Goal: Find specific page/section: Find specific page/section

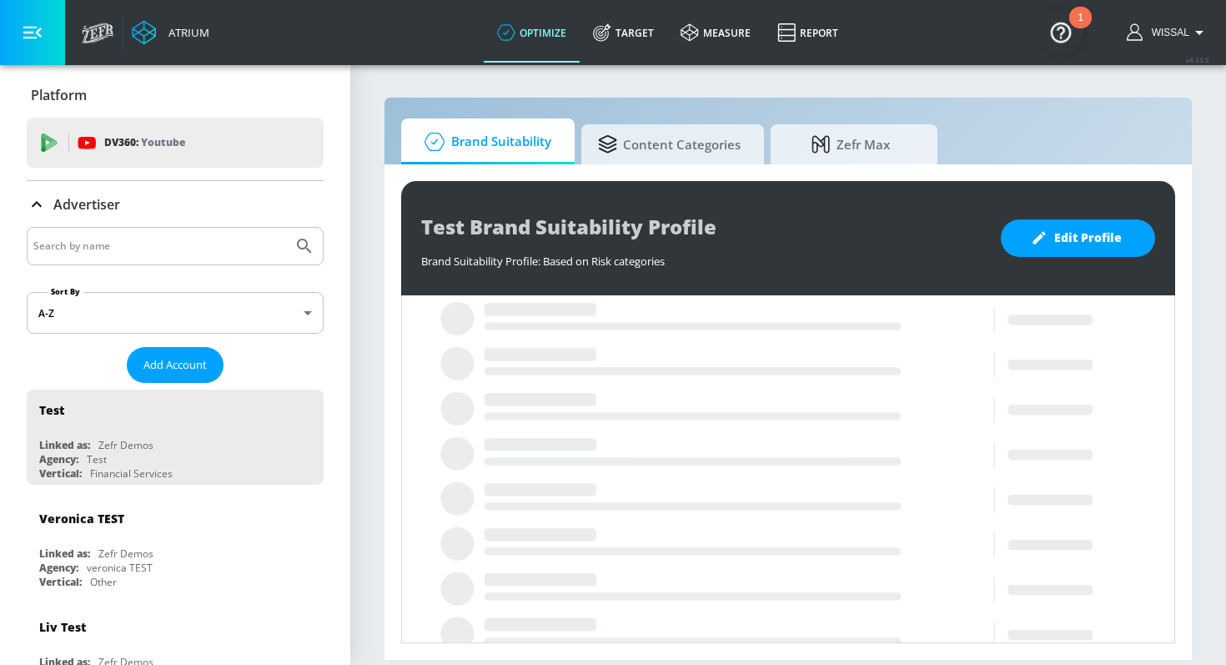
click at [165, 239] on input "Search by name" at bounding box center [159, 246] width 253 height 22
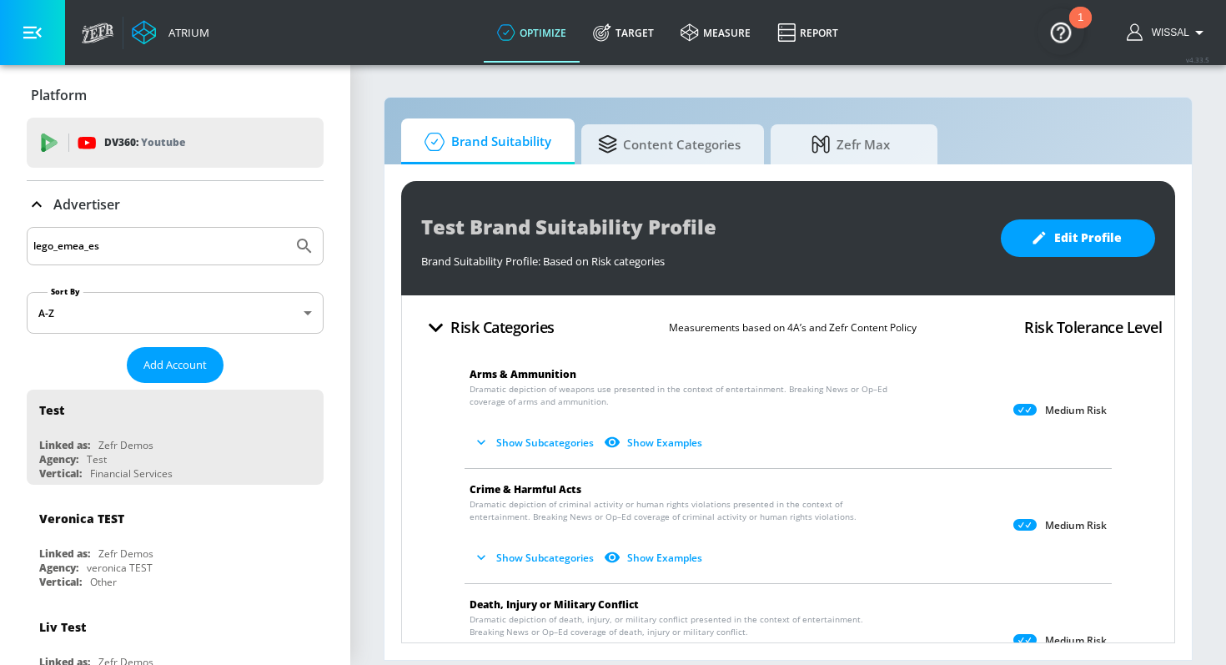
type input "lego_emea_es"
click at [286, 228] on button "Submit Search" at bounding box center [304, 246] width 37 height 37
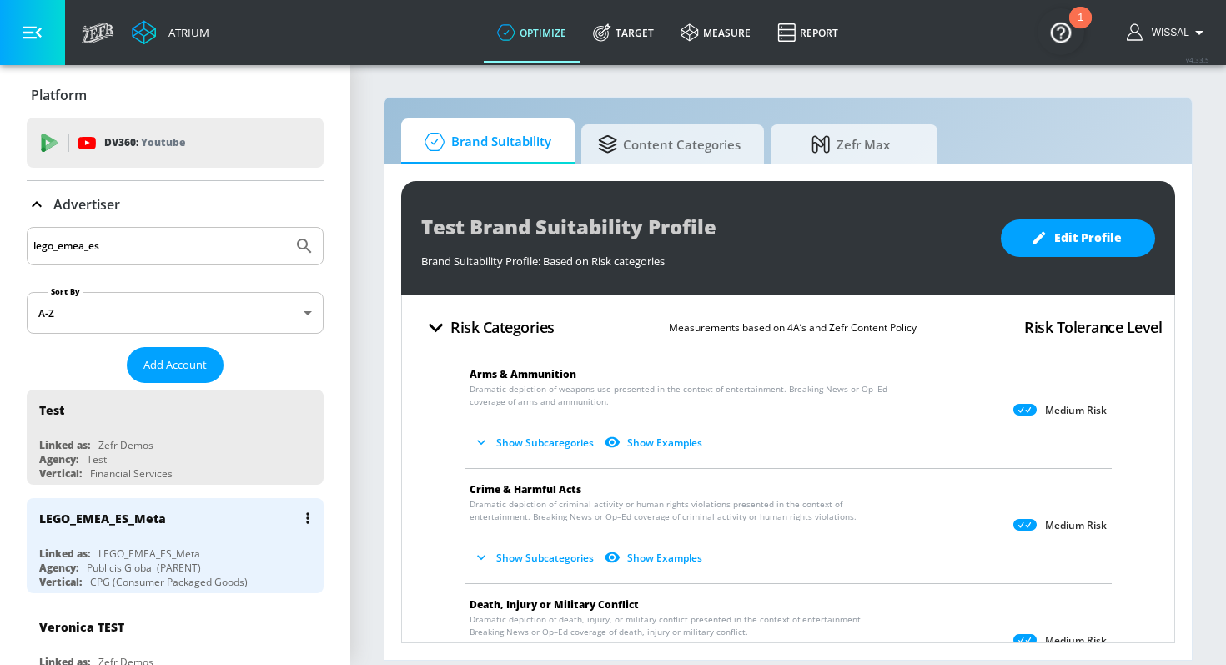
scroll to position [69, 0]
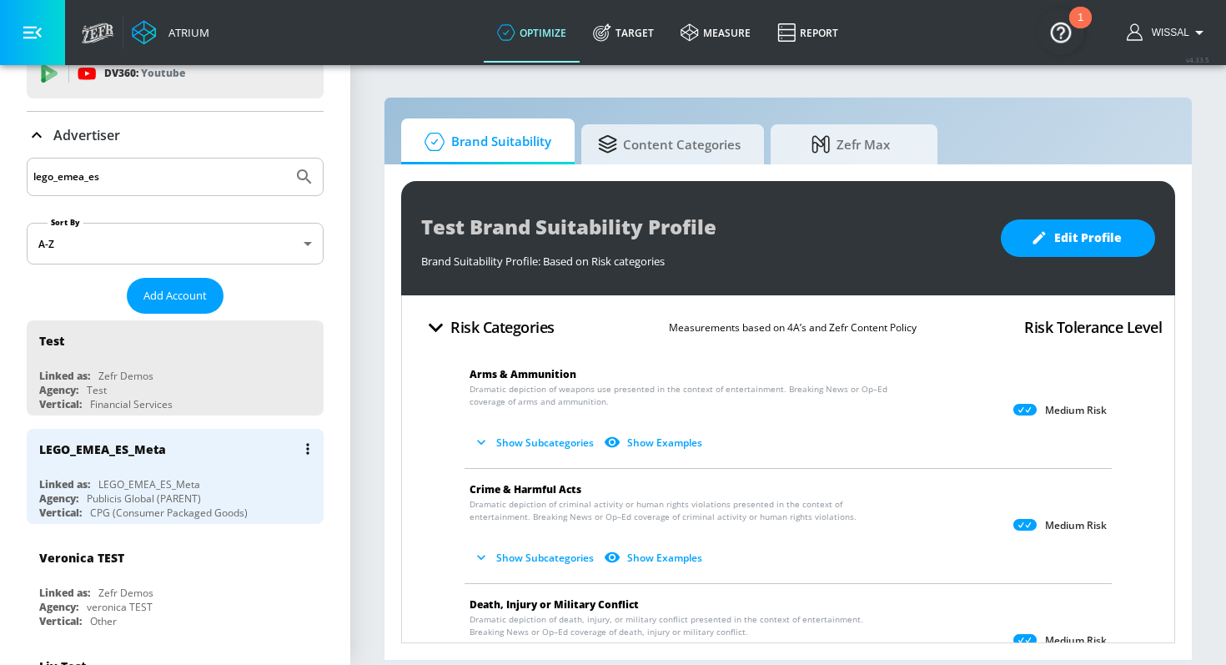
click at [219, 474] on div "LEGO_EMEA_ES_Meta Linked as: LEGO_EMEA_ES_Meta Agency: Publicis Global (PARENT)…" at bounding box center [175, 476] width 297 height 95
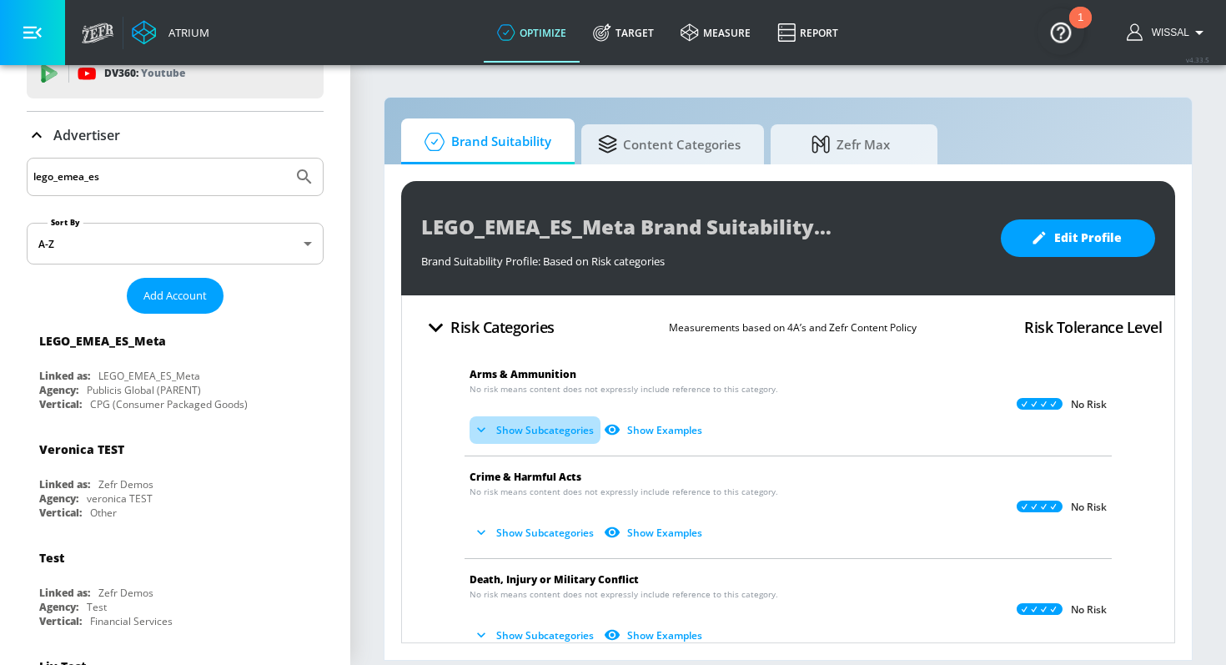
click at [541, 433] on button "Show Subcategories" at bounding box center [535, 430] width 131 height 28
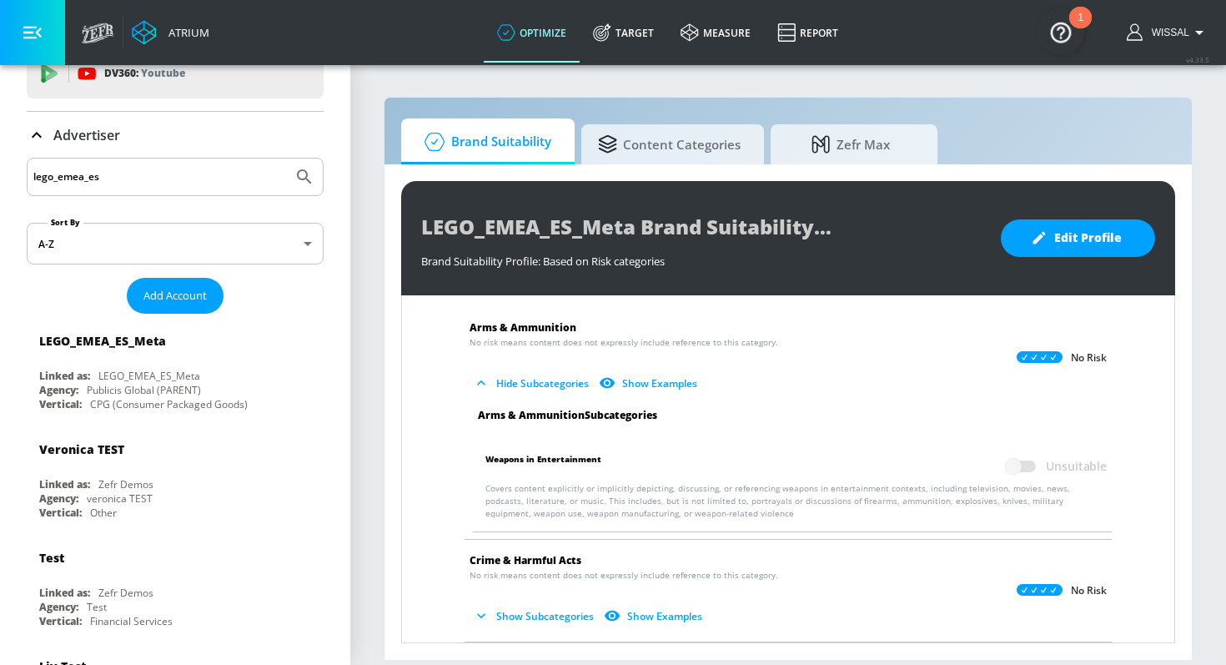
scroll to position [53, 0]
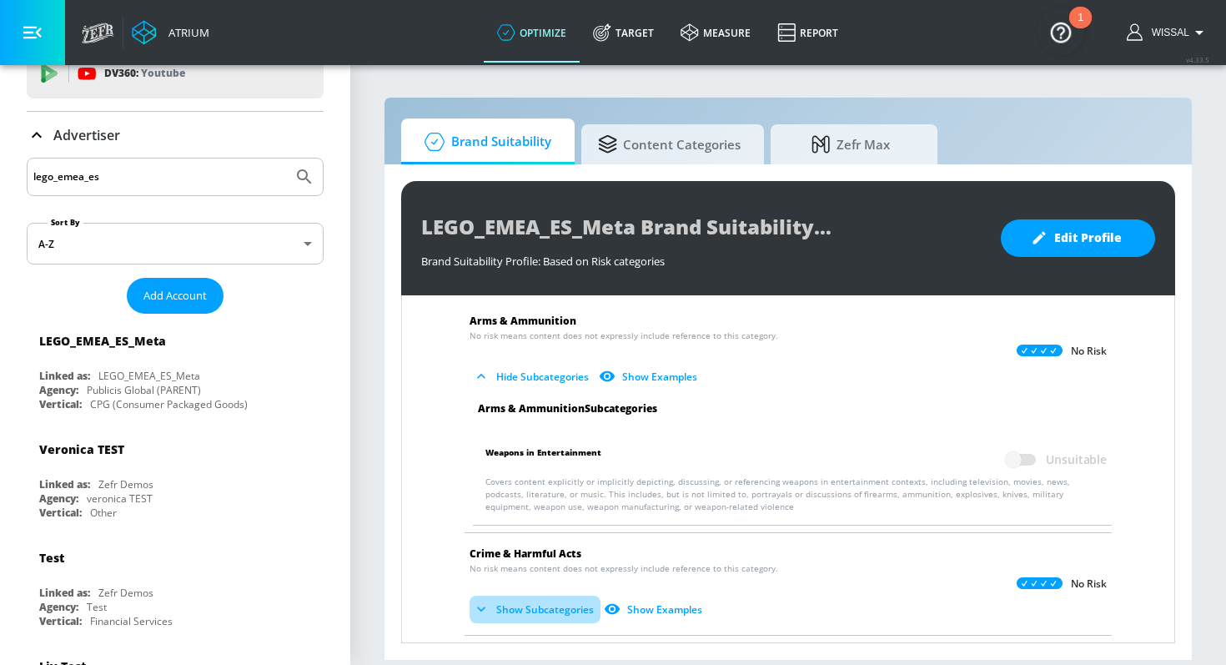
click at [574, 603] on button "Show Subcategories" at bounding box center [535, 610] width 131 height 28
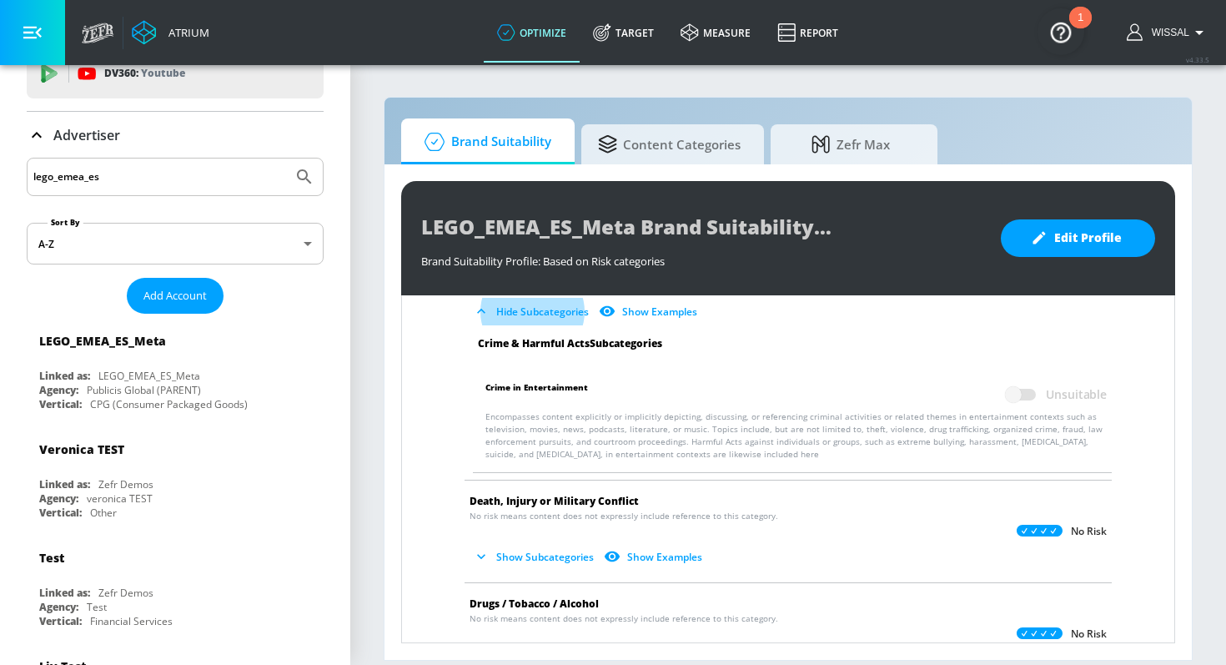
scroll to position [394, 0]
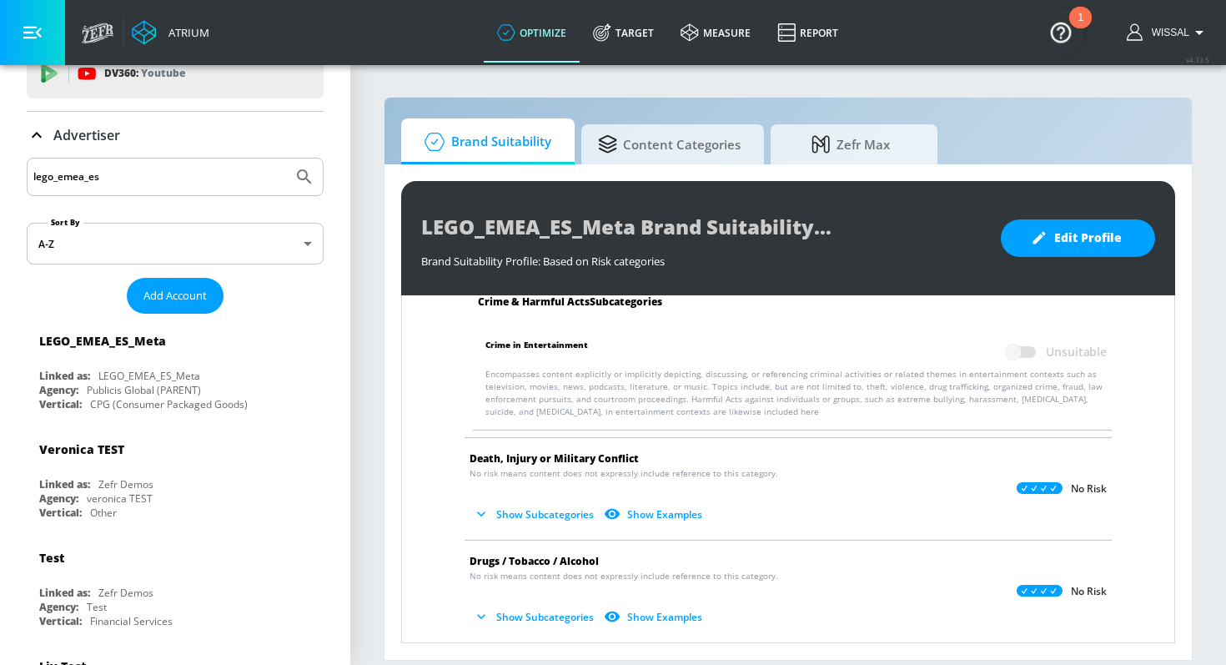
click at [561, 514] on button "Show Subcategories" at bounding box center [535, 515] width 131 height 28
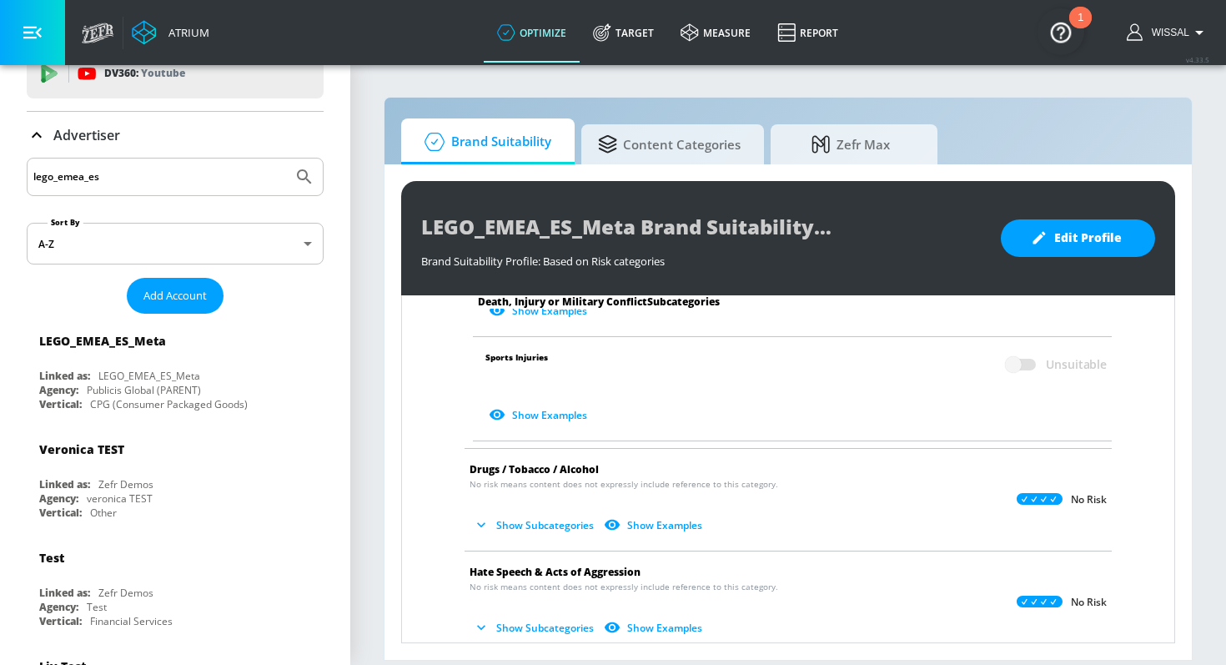
scroll to position [972, 0]
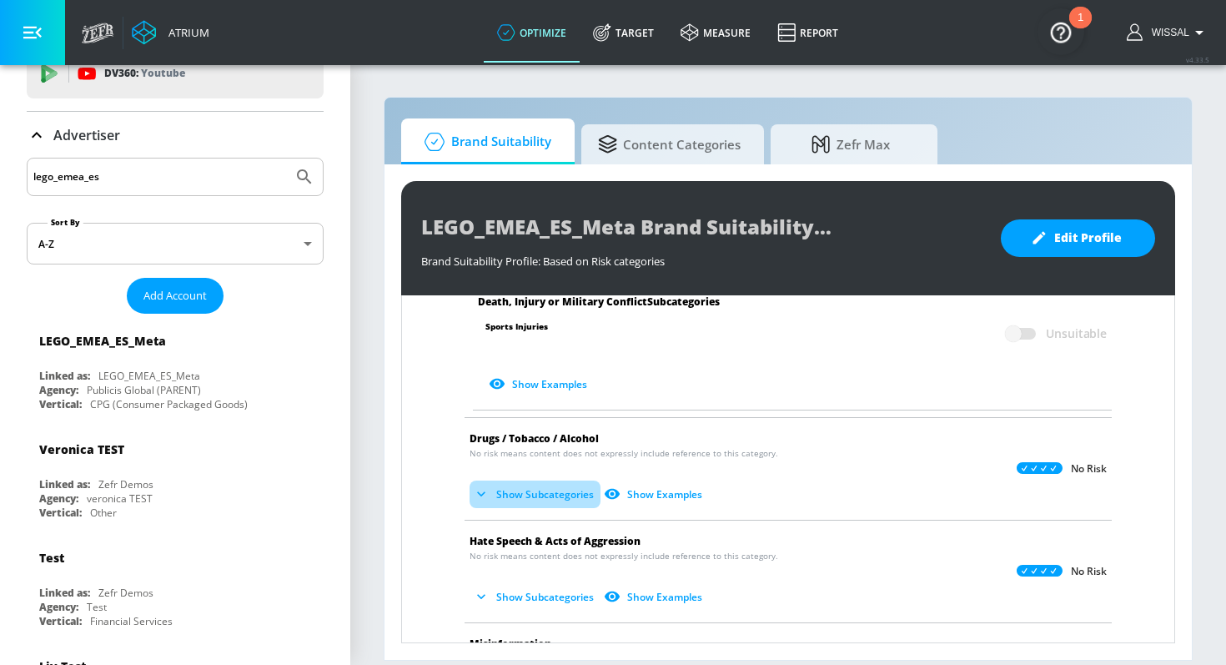
click at [541, 481] on button "Show Subcategories" at bounding box center [535, 495] width 131 height 28
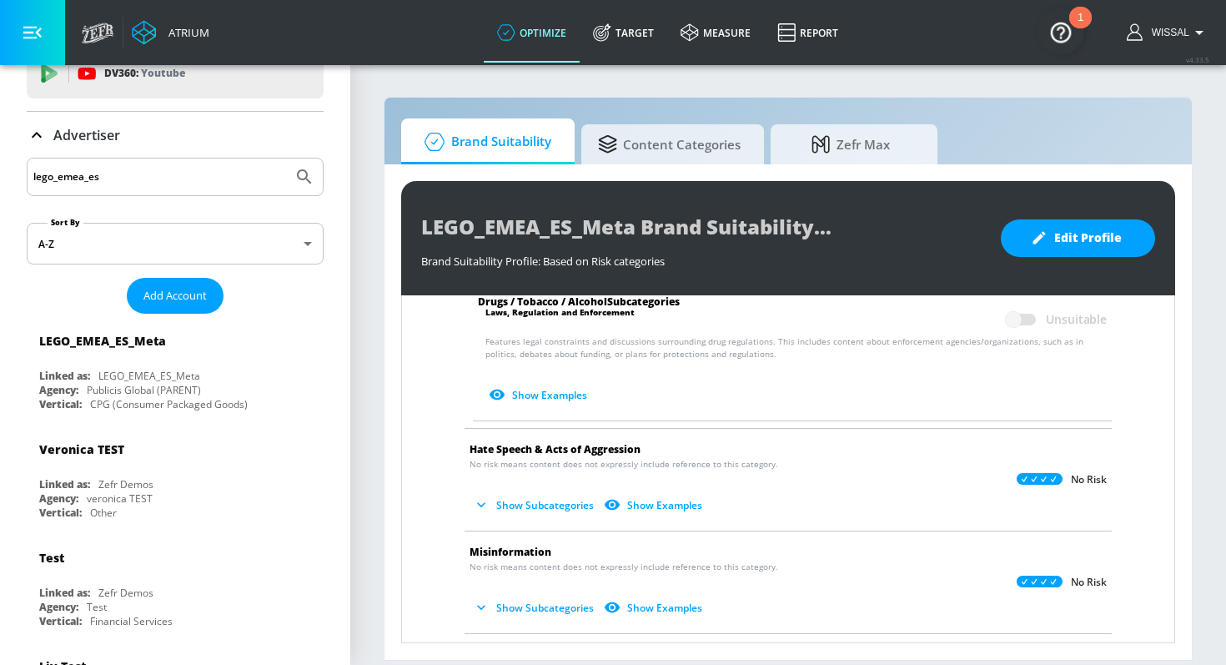
scroll to position [1553, 0]
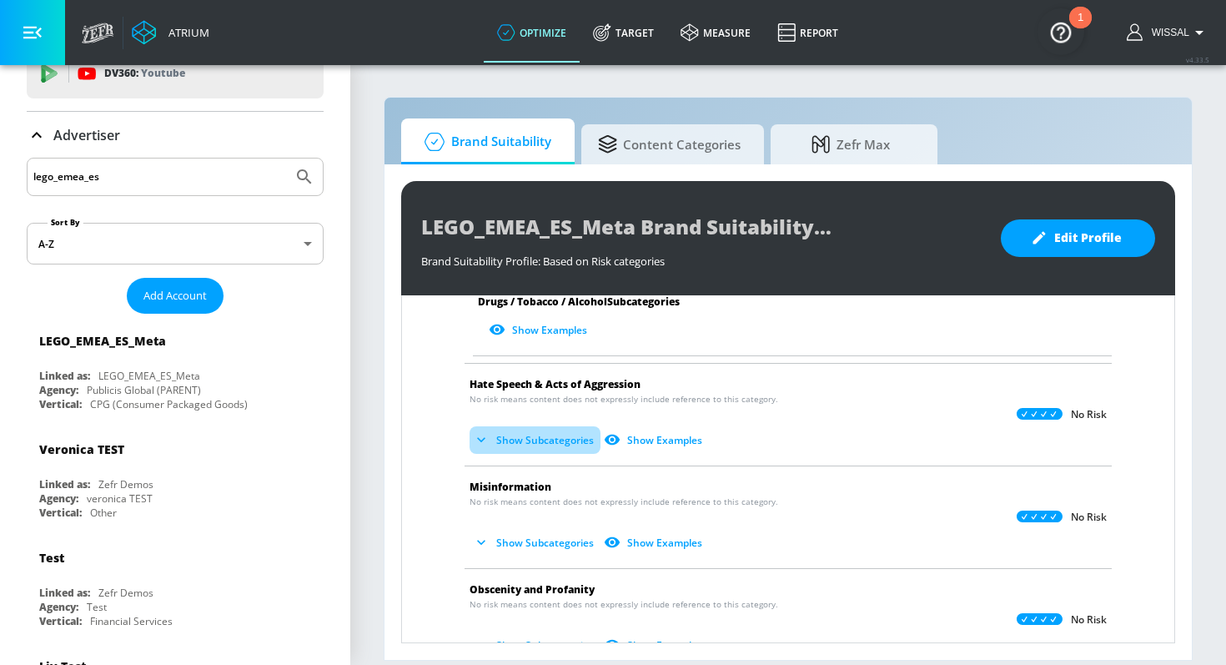
click at [550, 436] on button "Show Subcategories" at bounding box center [535, 440] width 131 height 28
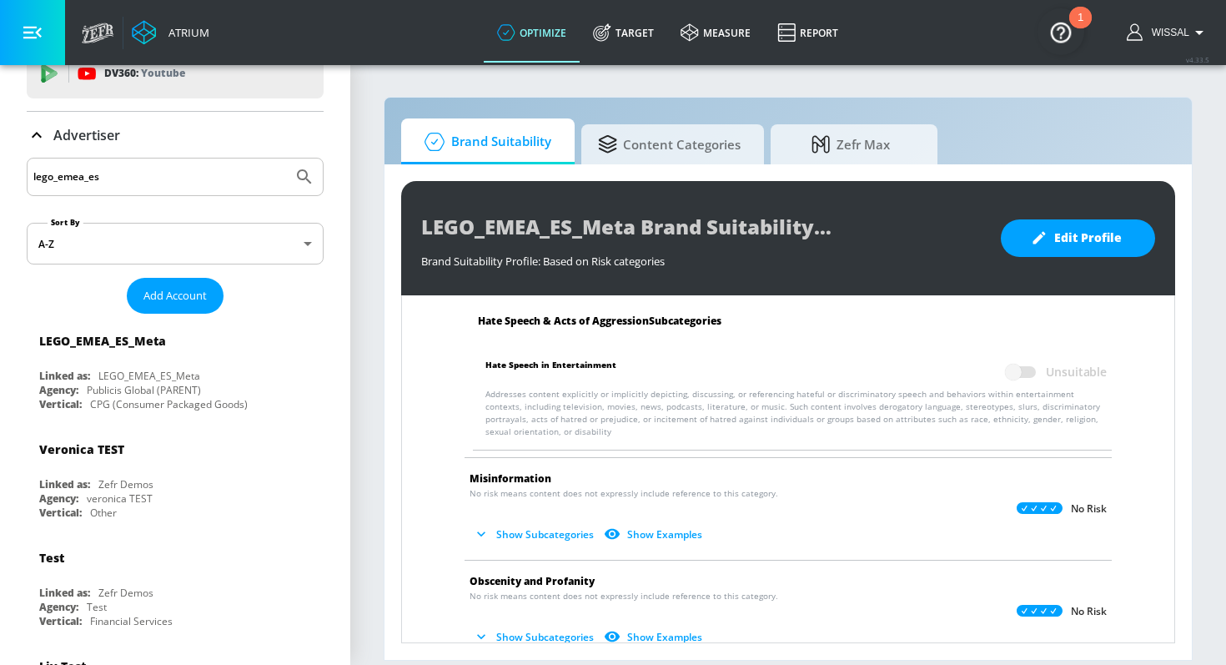
scroll to position [1800, 0]
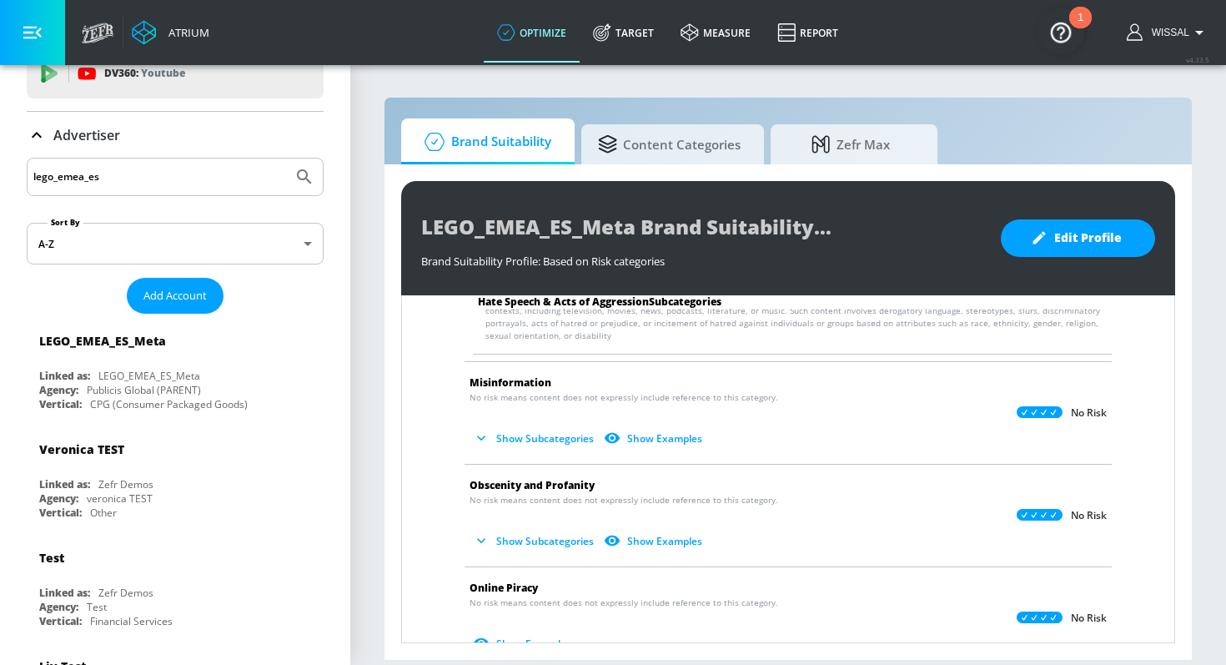
click at [550, 434] on button "Show Subcategories" at bounding box center [535, 439] width 131 height 28
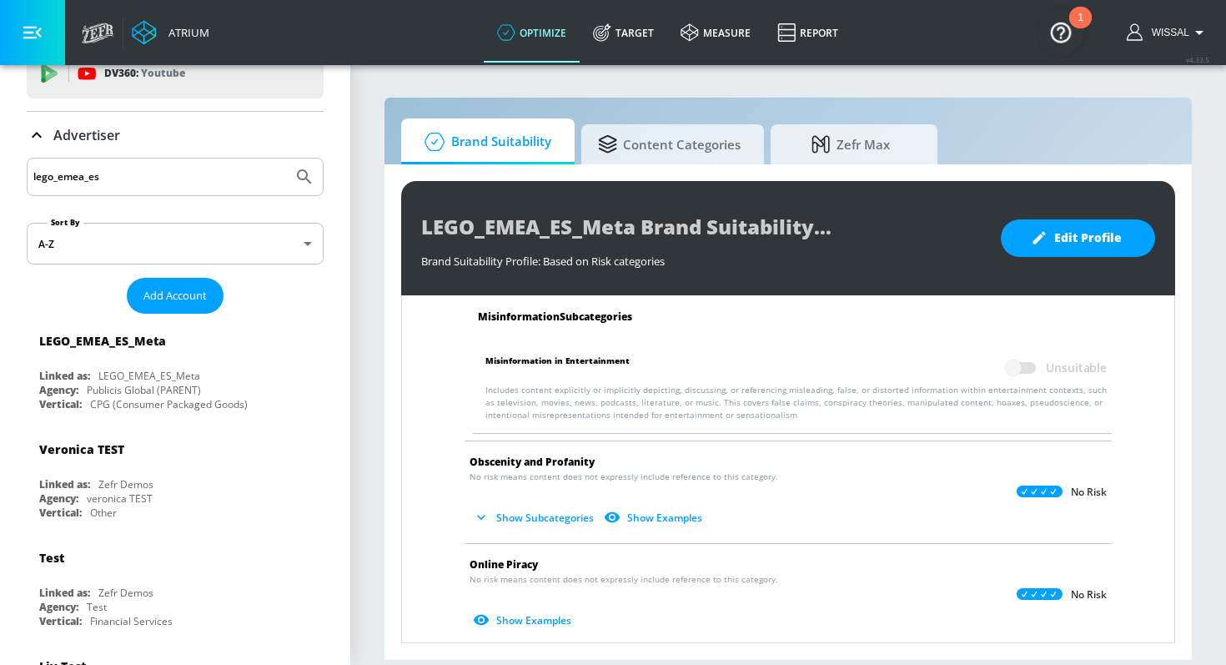
scroll to position [1981, 0]
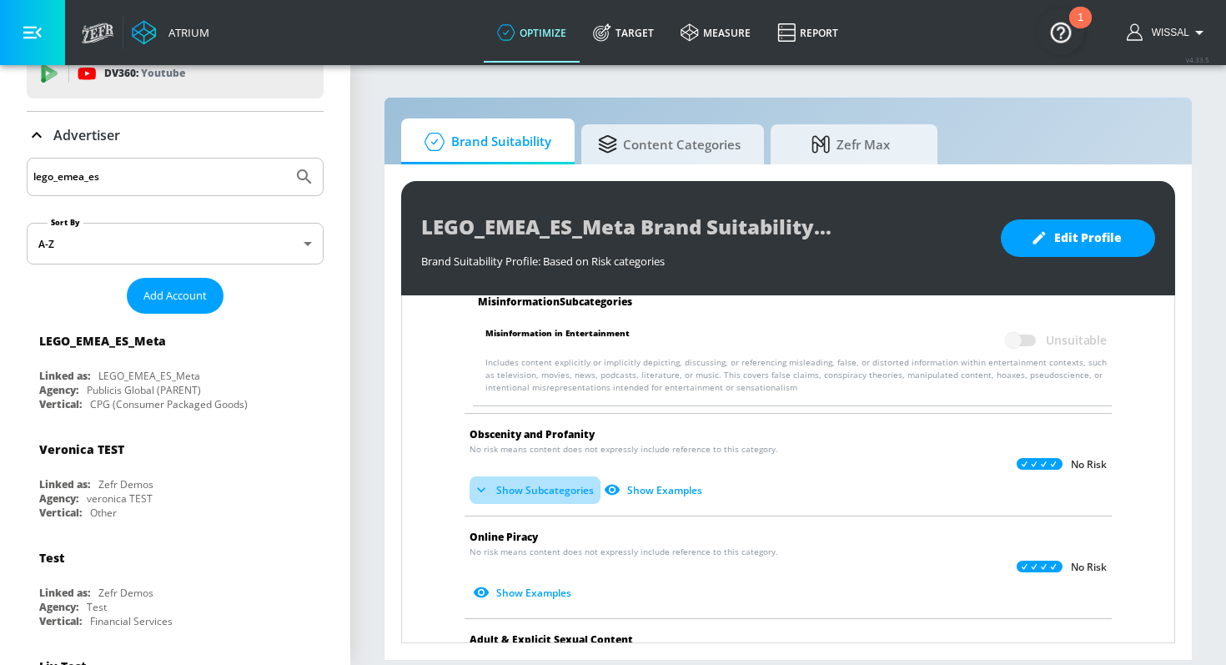
click at [536, 482] on button "Show Subcategories" at bounding box center [535, 490] width 131 height 28
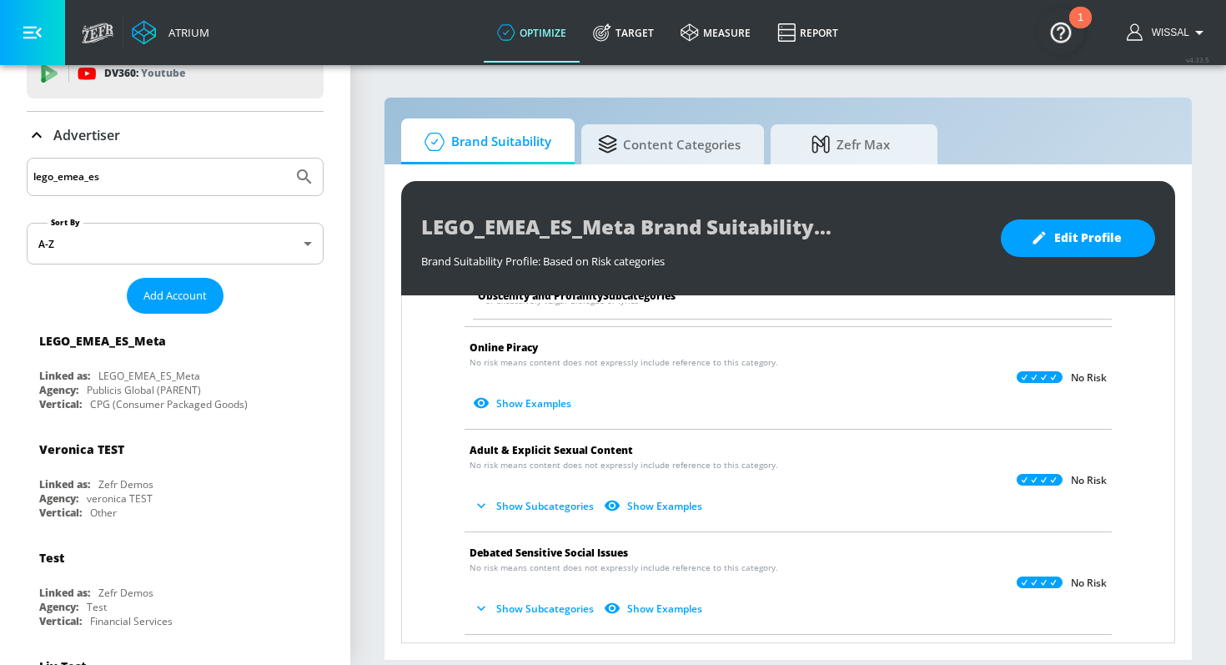
scroll to position [2324, 0]
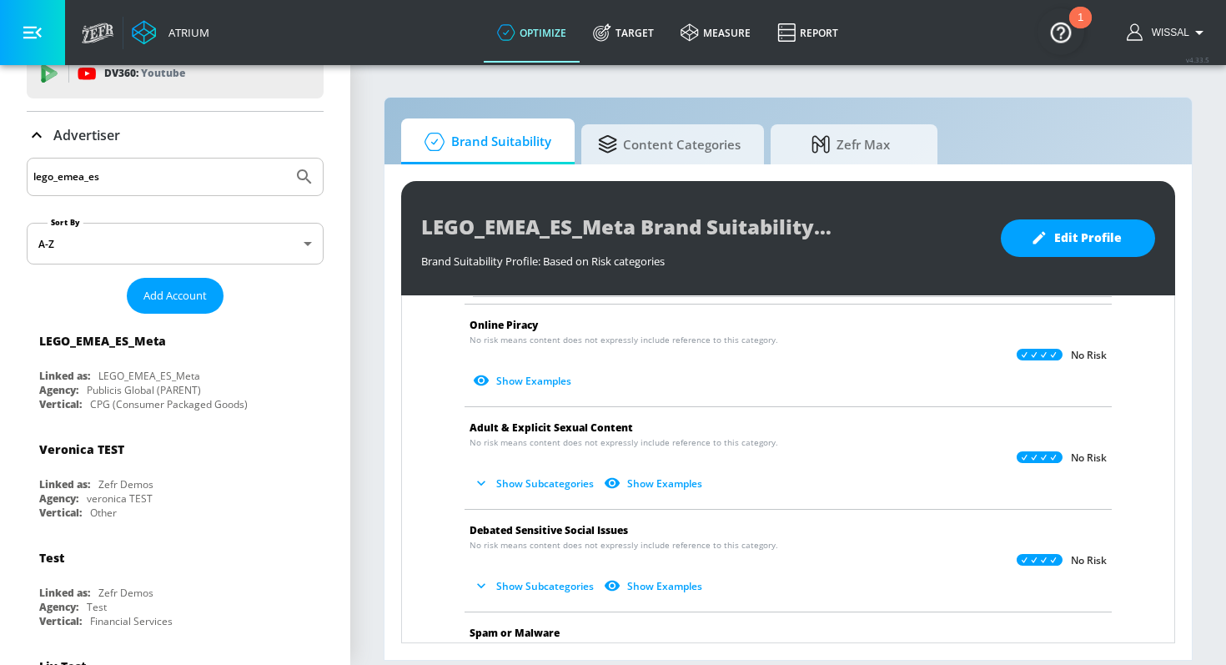
click at [536, 480] on button "Show Subcategories" at bounding box center [535, 484] width 131 height 28
